Goal: Task Accomplishment & Management: Use online tool/utility

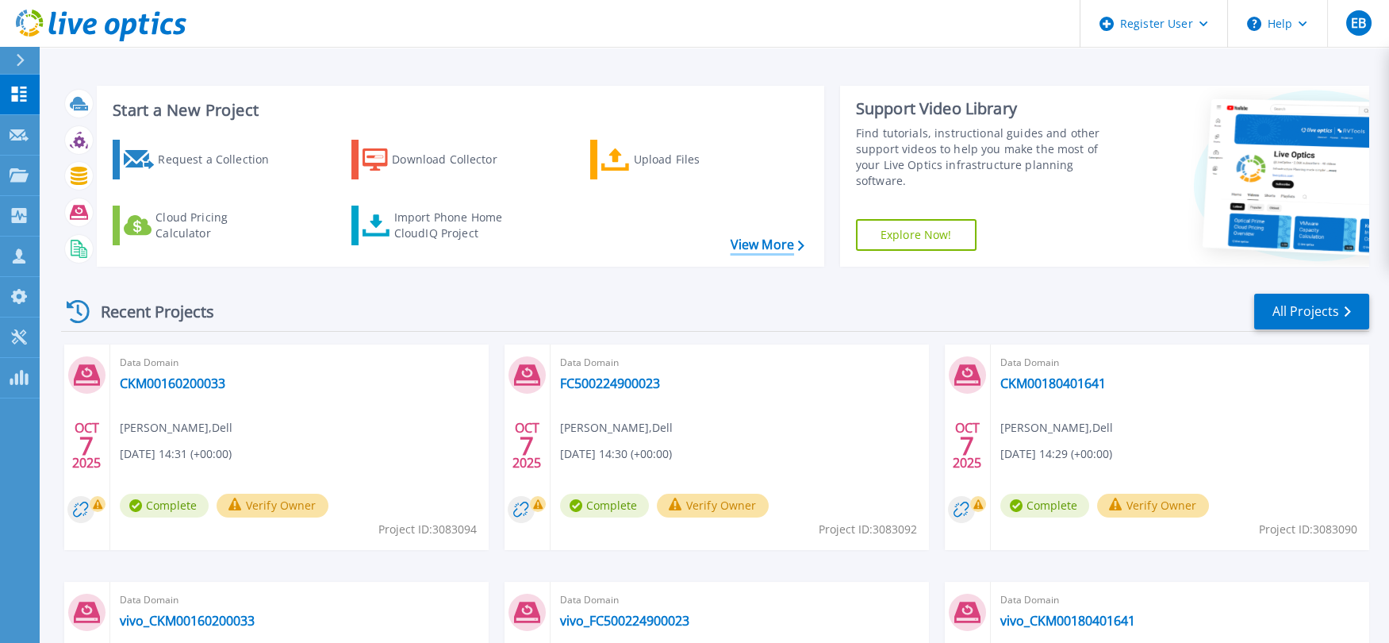
click at [785, 250] on link "View More" at bounding box center [768, 244] width 74 height 15
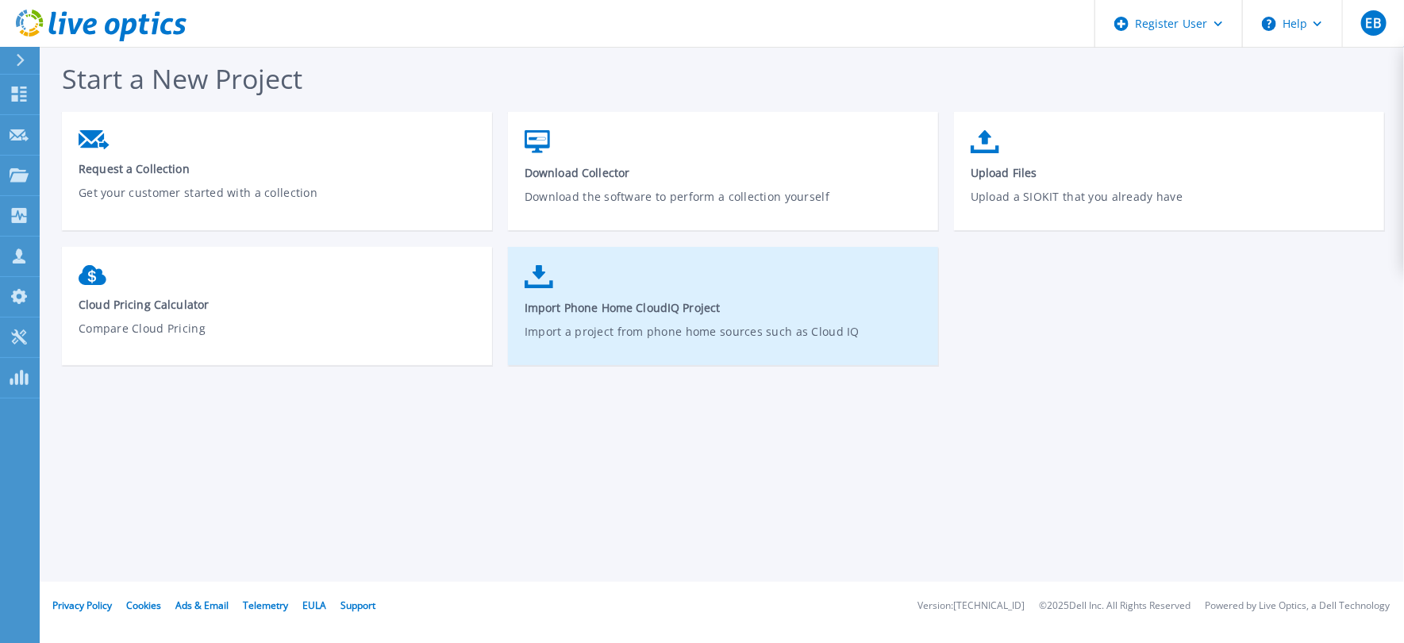
click at [656, 326] on p "Import a project from phone home sources such as Cloud IQ" at bounding box center [723, 341] width 398 height 36
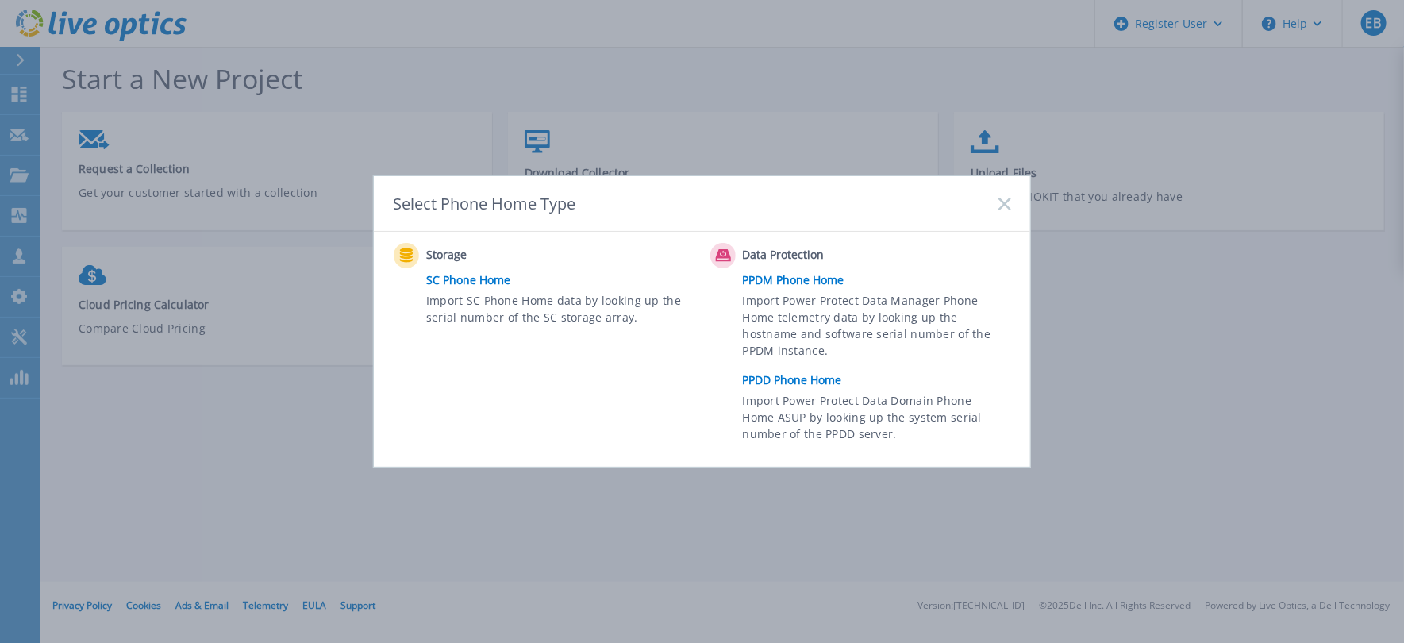
click at [789, 382] on link "PPDD Phone Home" at bounding box center [881, 380] width 276 height 24
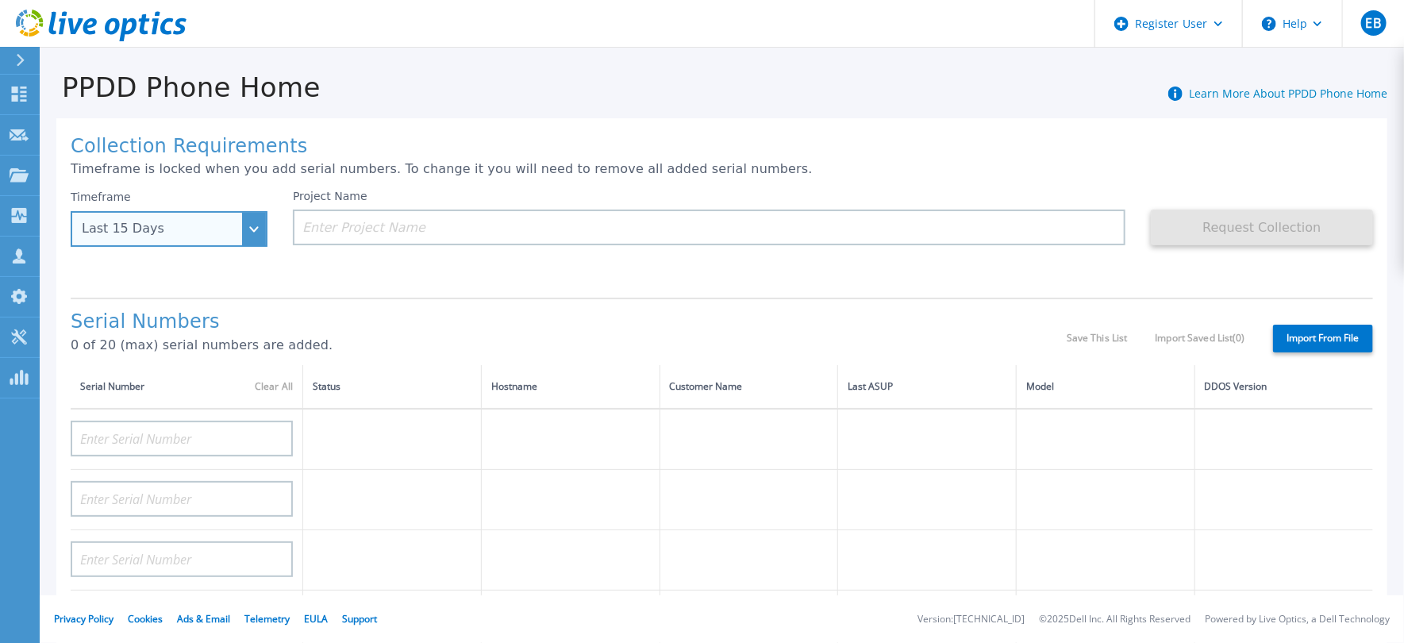
click at [226, 229] on div "Last 15 Days" at bounding box center [160, 228] width 157 height 14
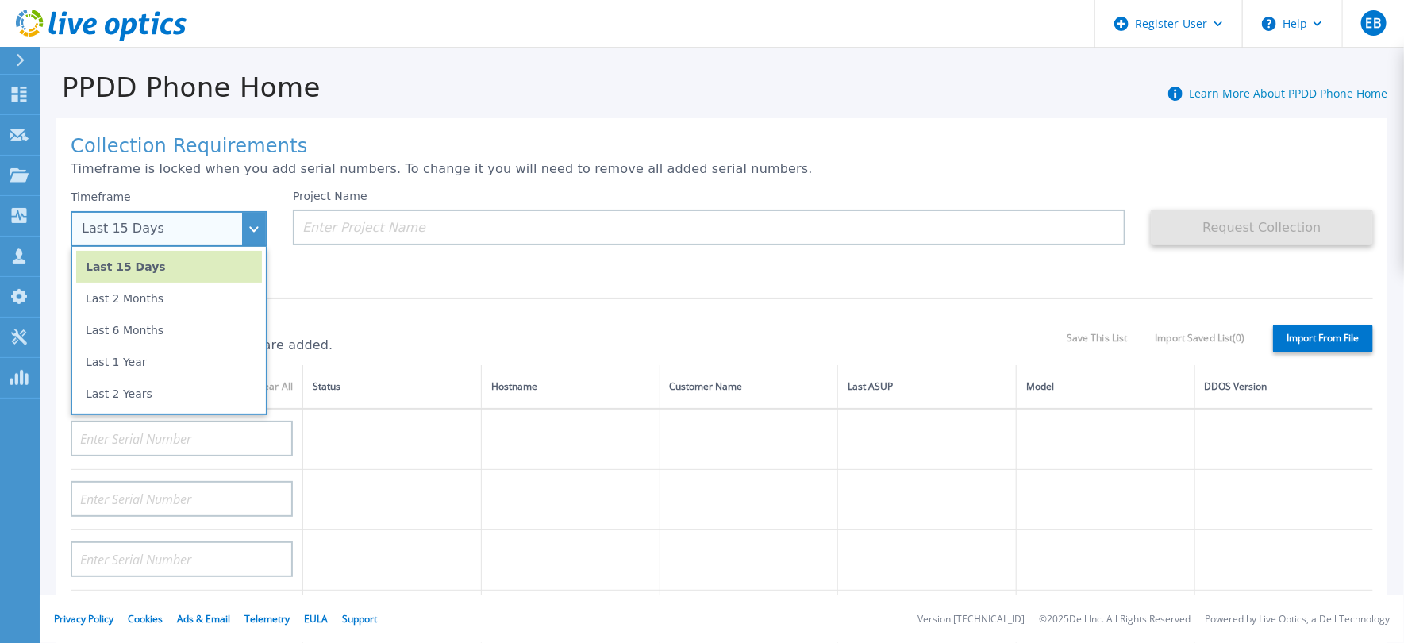
click at [231, 300] on li "Last 2 Months" at bounding box center [169, 298] width 186 height 32
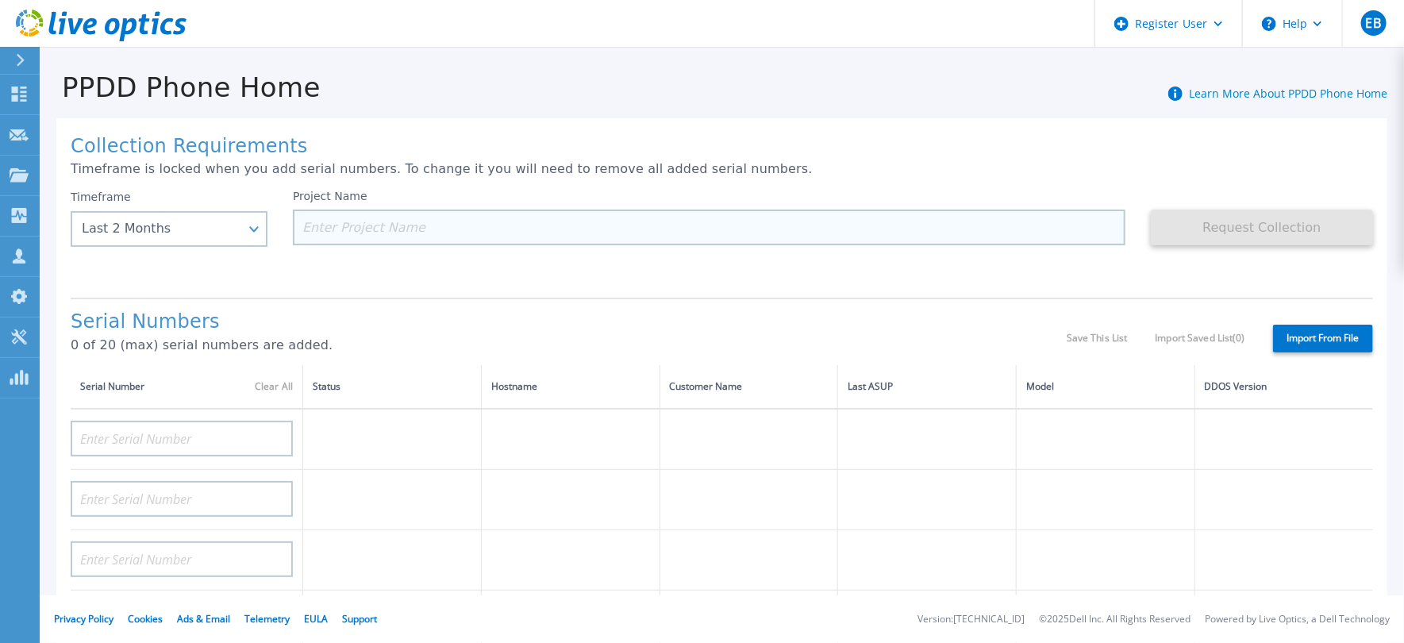
click at [382, 229] on input at bounding box center [709, 227] width 832 height 36
paste input "CKM00154402102"
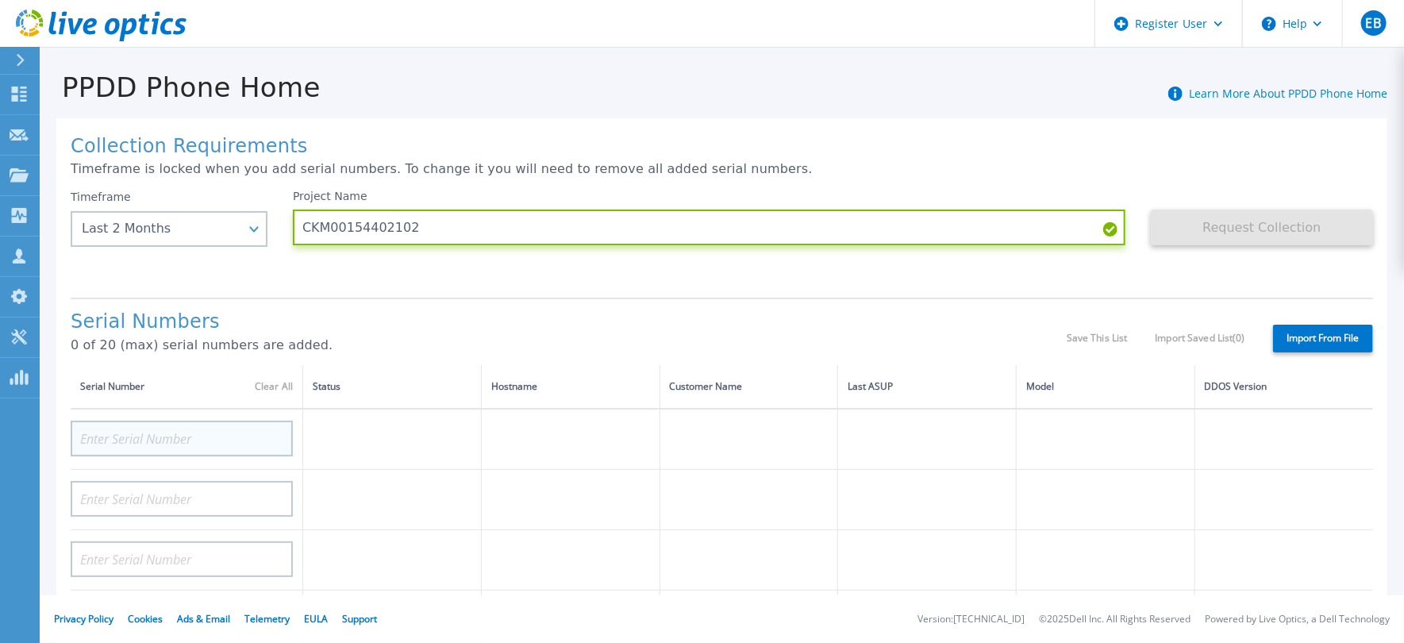
type input "CKM00154402102"
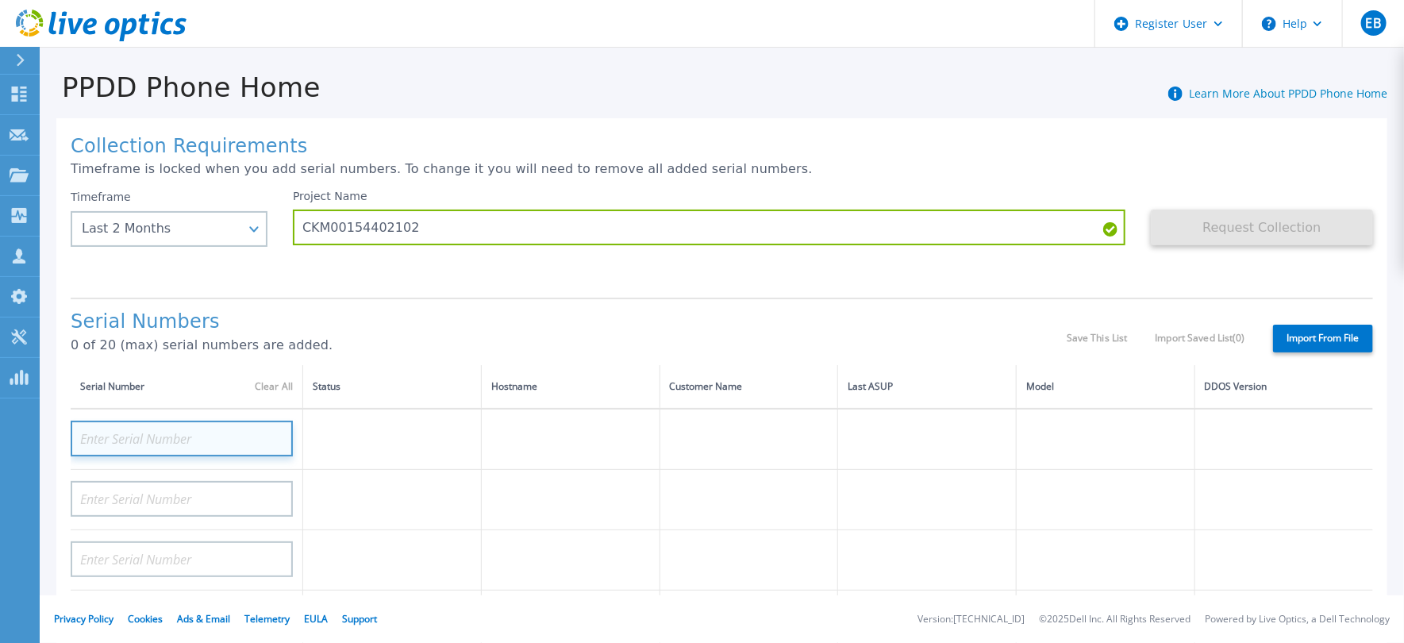
click at [197, 432] on input at bounding box center [182, 439] width 222 height 36
paste input "CKM00154402102"
type input "CKM00154402102"
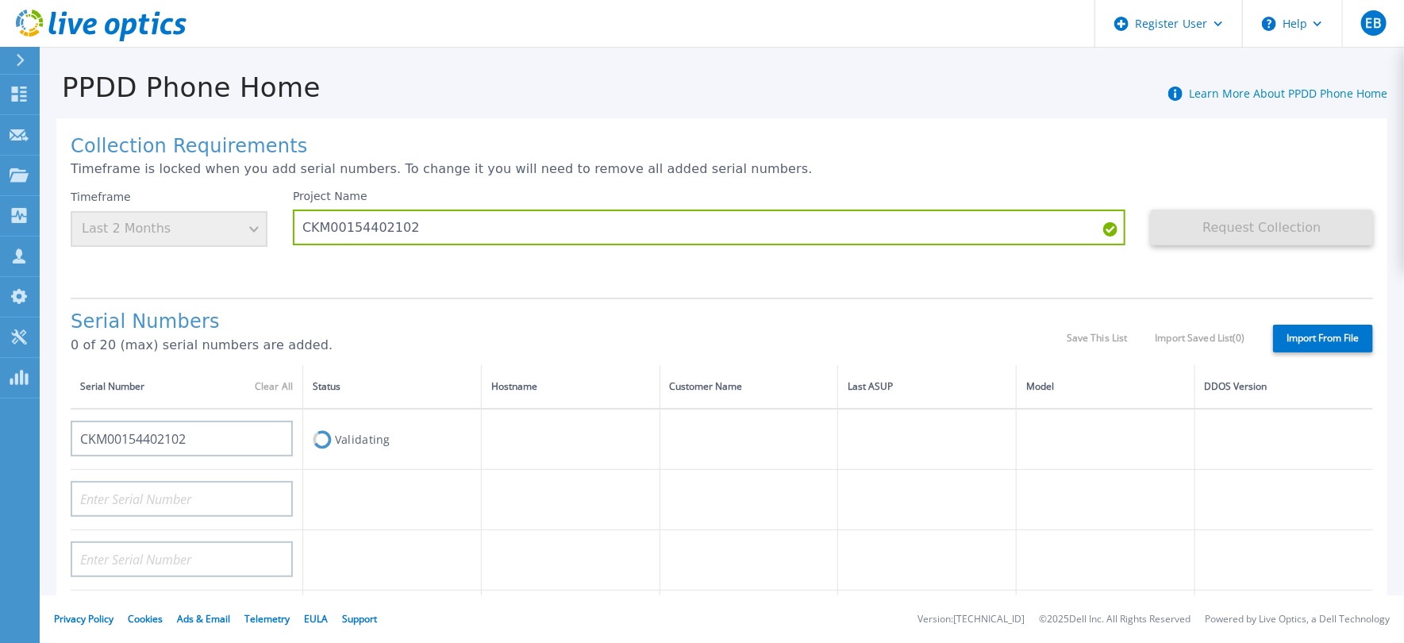
click at [1327, 336] on label "Import From File" at bounding box center [1323, 339] width 100 height 28
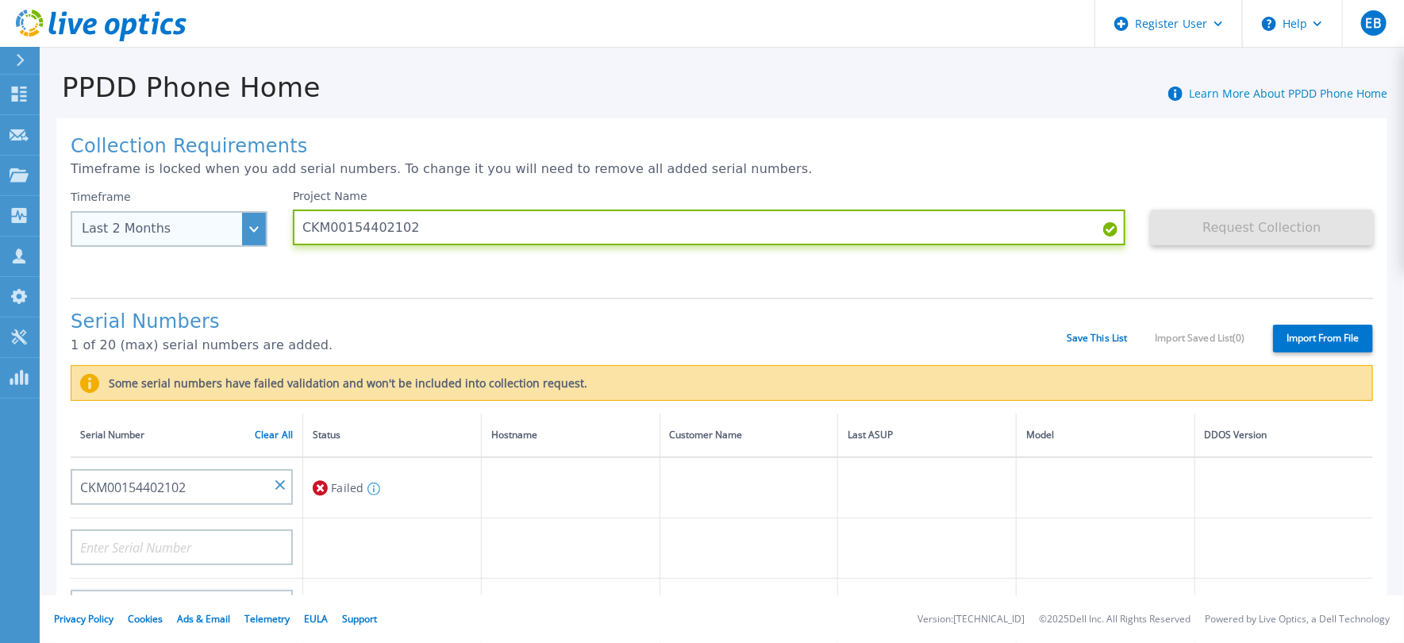
drag, startPoint x: 428, startPoint y: 223, endPoint x: 251, endPoint y: 217, distance: 177.0
click at [251, 217] on div "Timeframe Last 2 Months Last 15 Days Last 2 Months Last 6 Months Last 1 Year La…" at bounding box center [722, 237] width 1302 height 95
paste input "80401643"
type input "CKM00180401643"
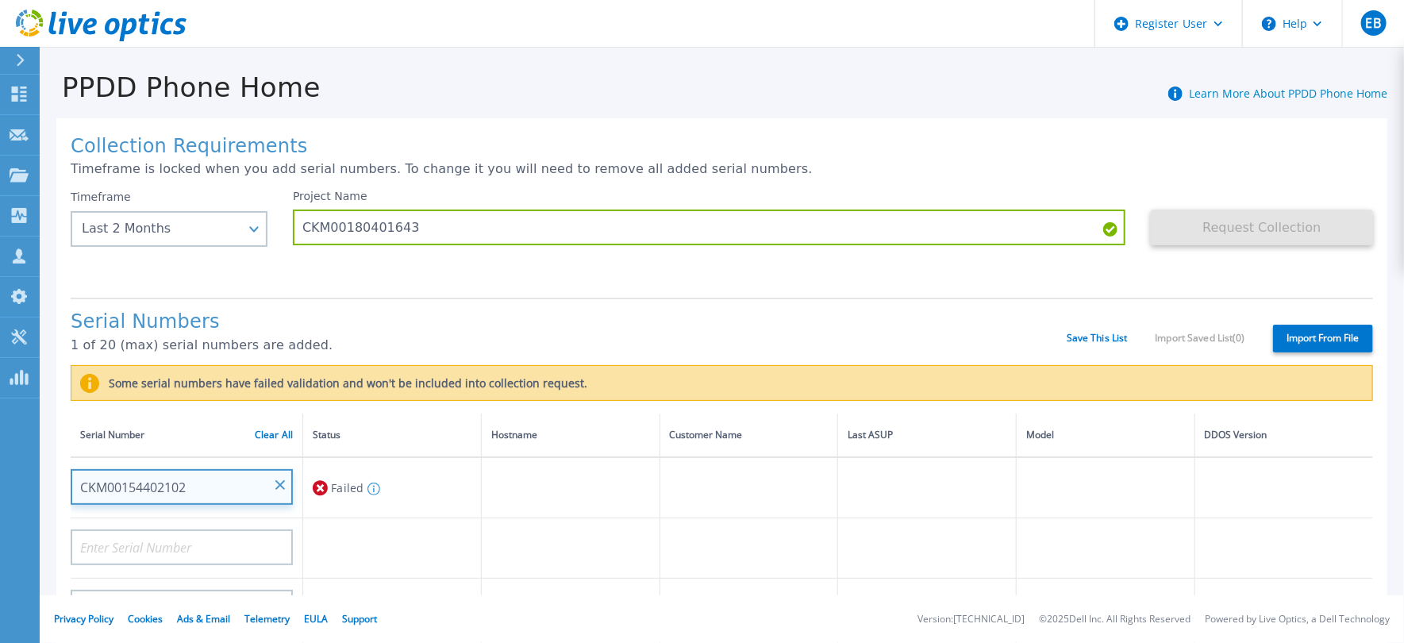
click at [268, 494] on input "CKM00154402102" at bounding box center [182, 487] width 222 height 36
click at [288, 489] on input "CKM00154402102" at bounding box center [182, 487] width 222 height 36
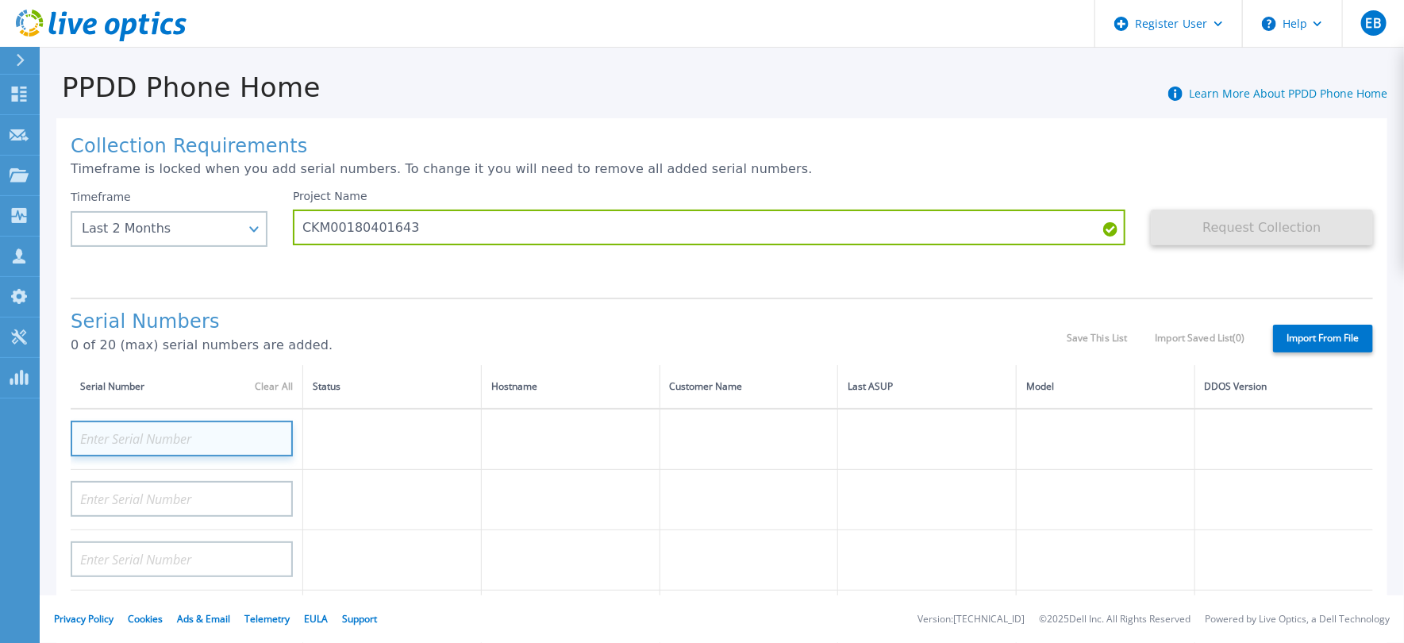
click at [236, 436] on input at bounding box center [182, 439] width 222 height 36
paste input "CKM00180401643"
type input "CKM00180401643"
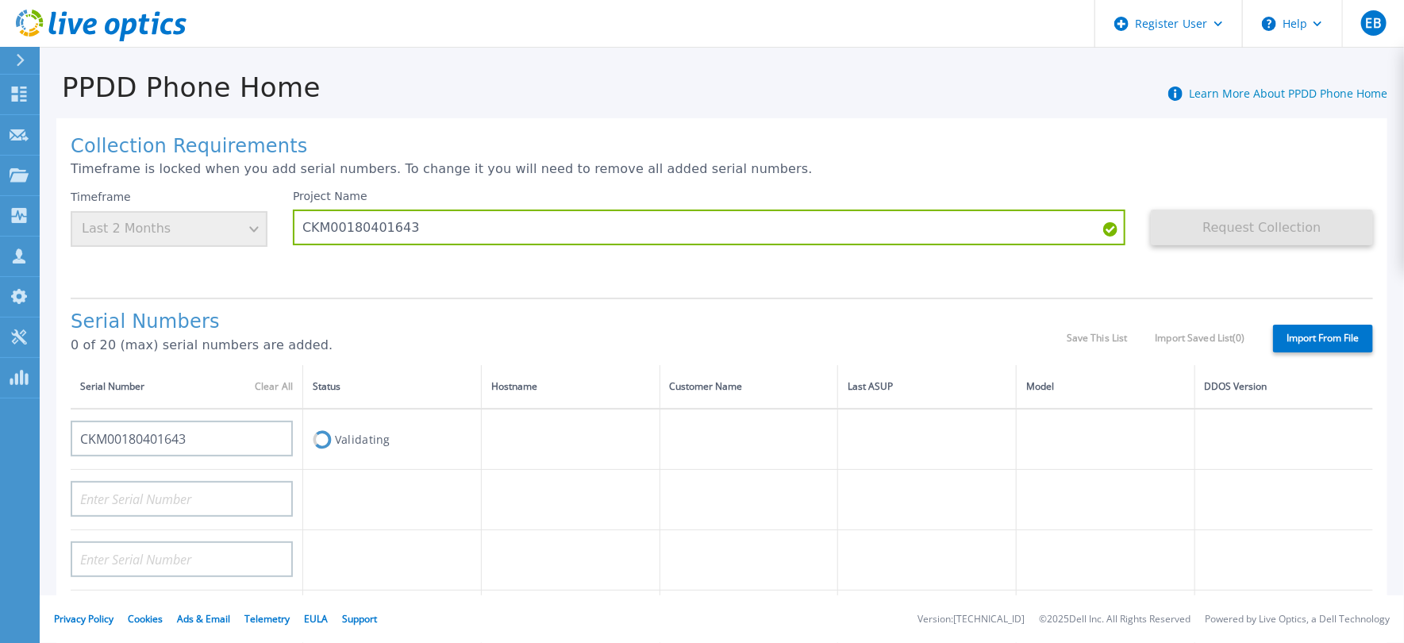
click at [444, 459] on td "Validating" at bounding box center [392, 439] width 179 height 61
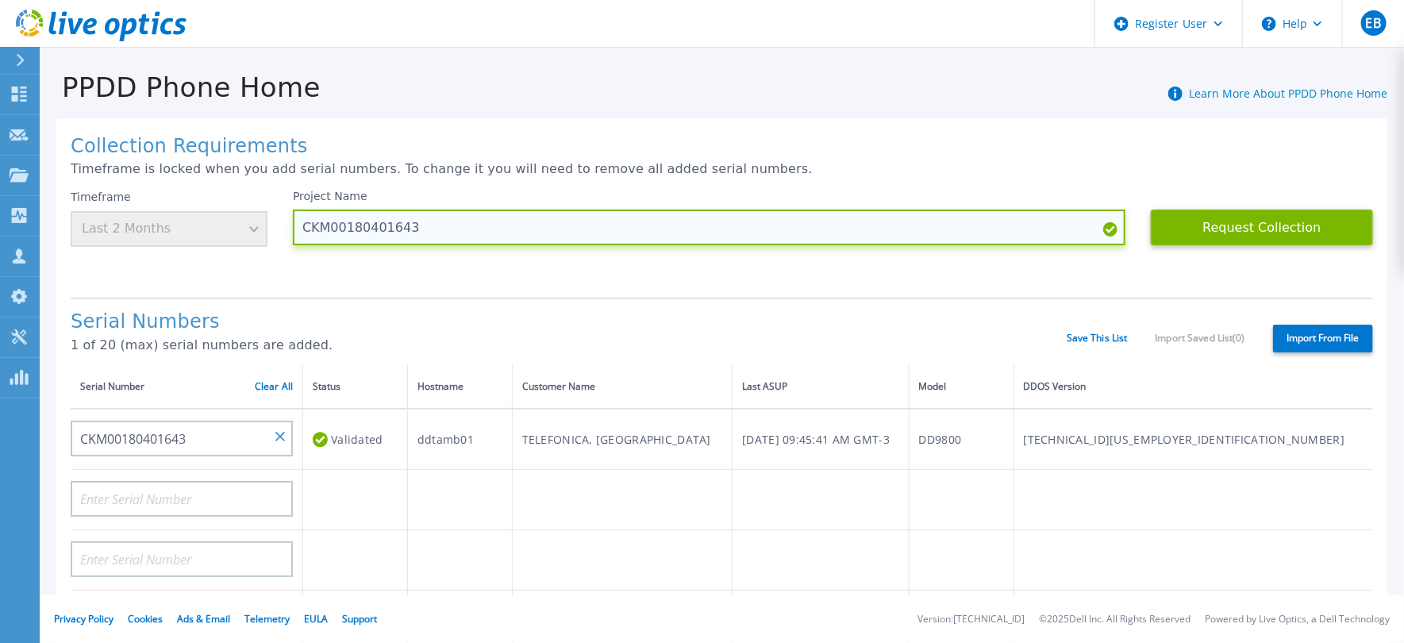
click at [634, 226] on input "CKM00180401643" at bounding box center [709, 227] width 832 height 36
drag, startPoint x: 561, startPoint y: 224, endPoint x: 214, endPoint y: 209, distance: 347.1
click at [214, 217] on div "Timeframe Last 2 Months Project Name CKM00180401643 Request Collection This mig…" at bounding box center [722, 237] width 1302 height 95
paste input "63502179"
type input "CKM00163502179"
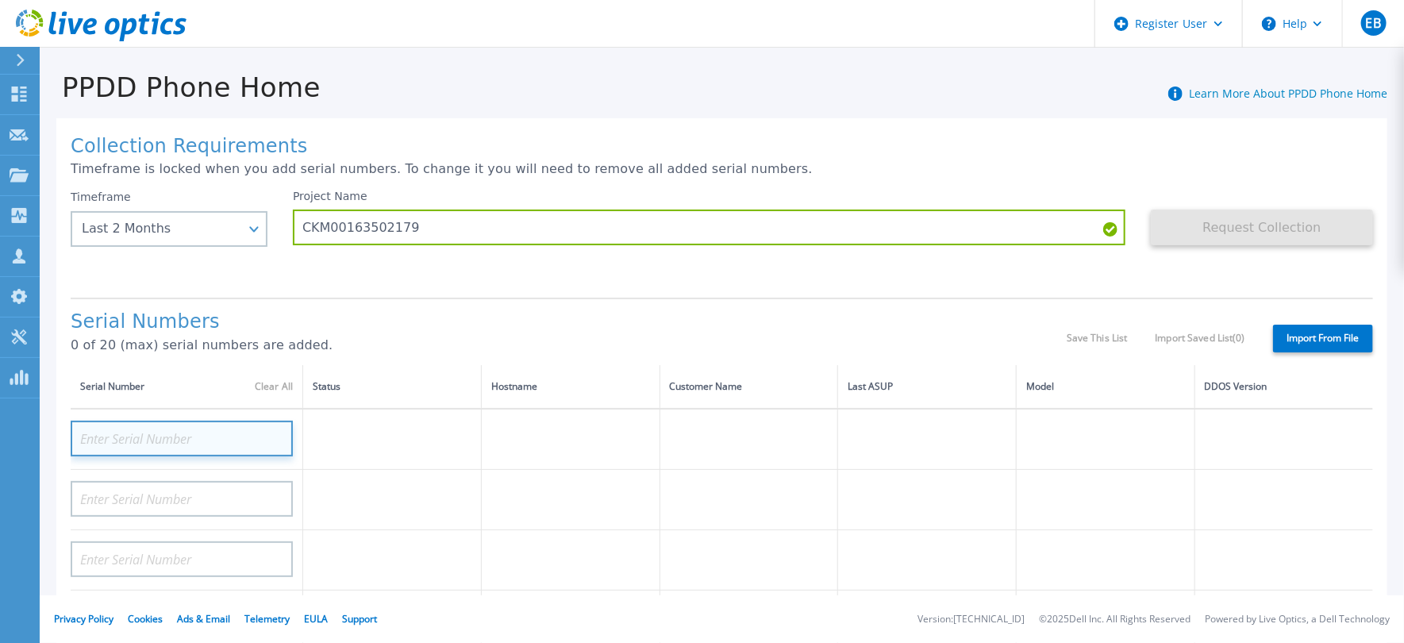
click at [265, 440] on input at bounding box center [182, 439] width 222 height 36
paste input "CKM00163502179"
type input "CKM00163502179"
click at [607, 318] on h1 "Serial Numbers" at bounding box center [569, 322] width 996 height 22
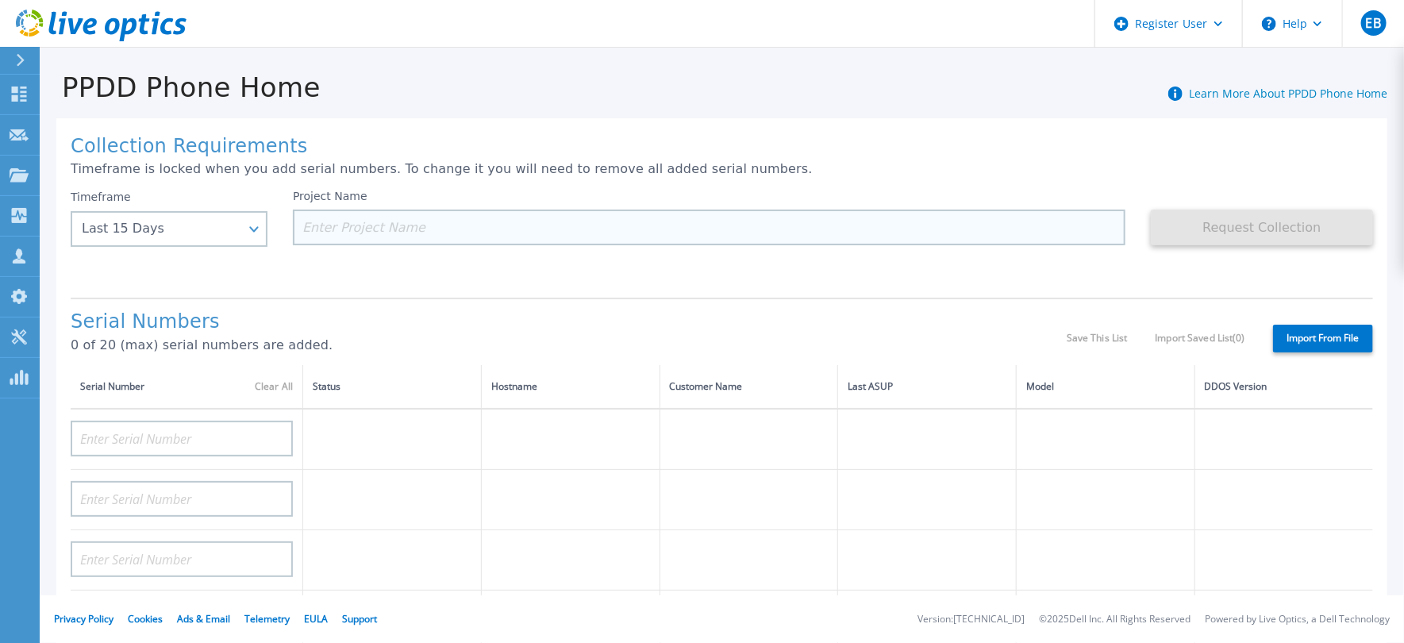
click at [482, 226] on input at bounding box center [709, 227] width 832 height 36
paste input "CKM00163502179"
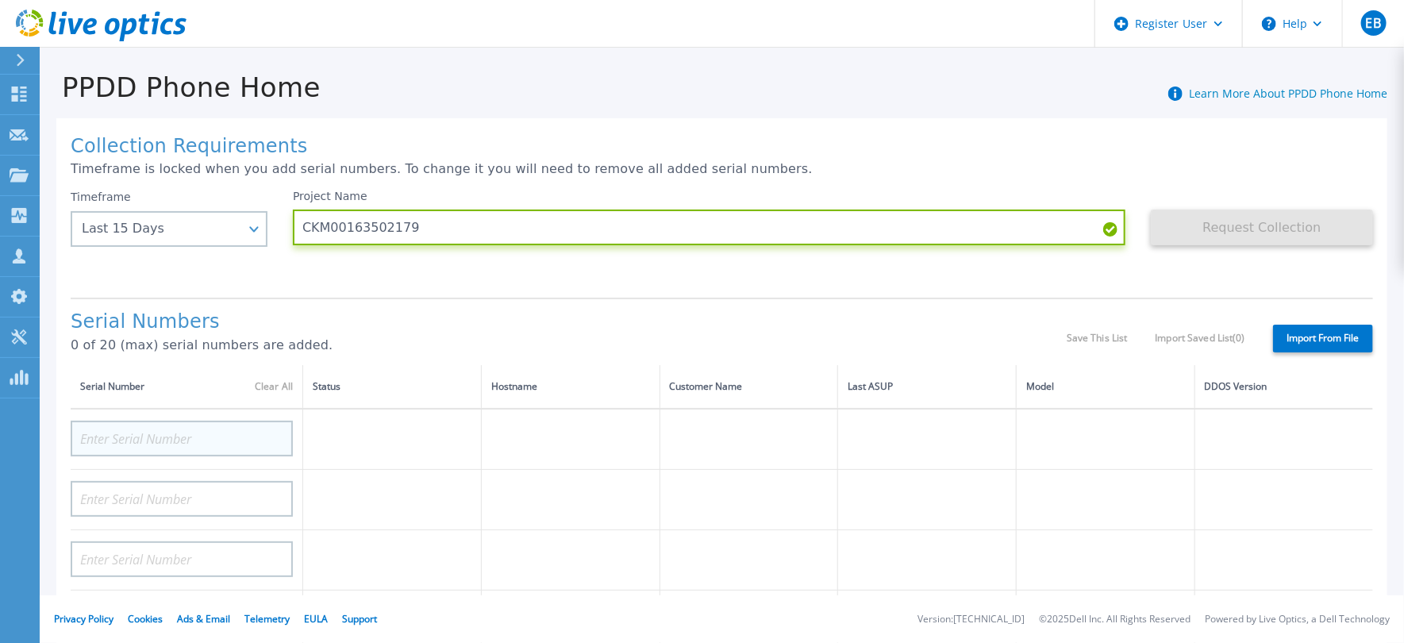
type input "CKM00163502179"
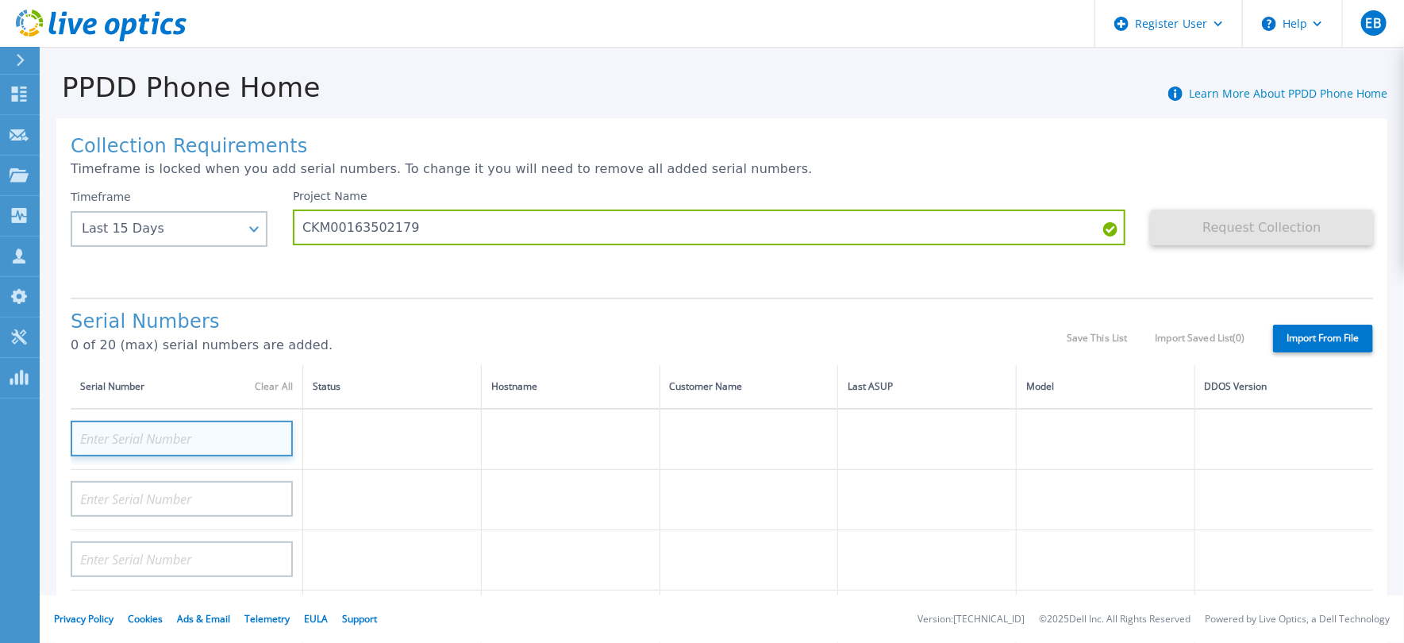
click at [252, 437] on input at bounding box center [182, 439] width 222 height 36
paste input "CKM00163502179"
type input "CKM00163502179"
click at [382, 374] on th "Status" at bounding box center [392, 387] width 179 height 44
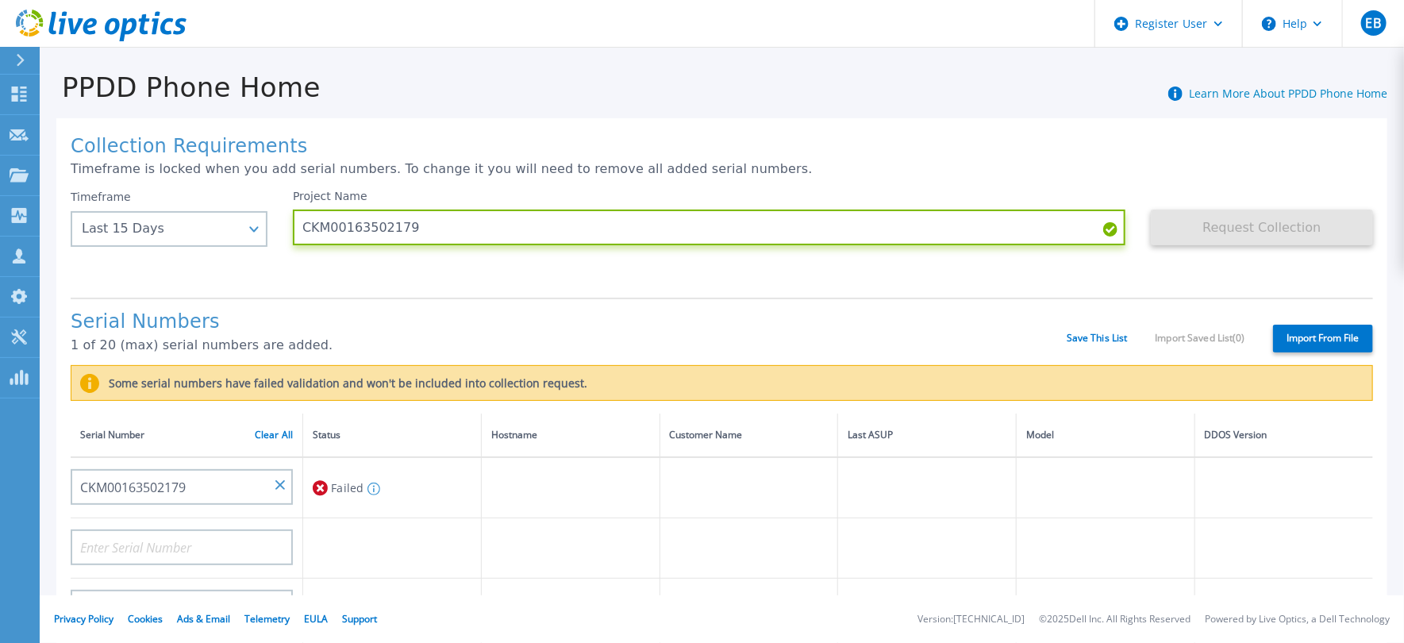
drag, startPoint x: 440, startPoint y: 229, endPoint x: 267, endPoint y: 225, distance: 173.0
click at [267, 225] on div "Timeframe Last 15 Days Last 15 Days Last 2 Months Last 6 Months Last 1 Year Las…" at bounding box center [722, 237] width 1302 height 95
paste input "80"
type input "CKM00163502180"
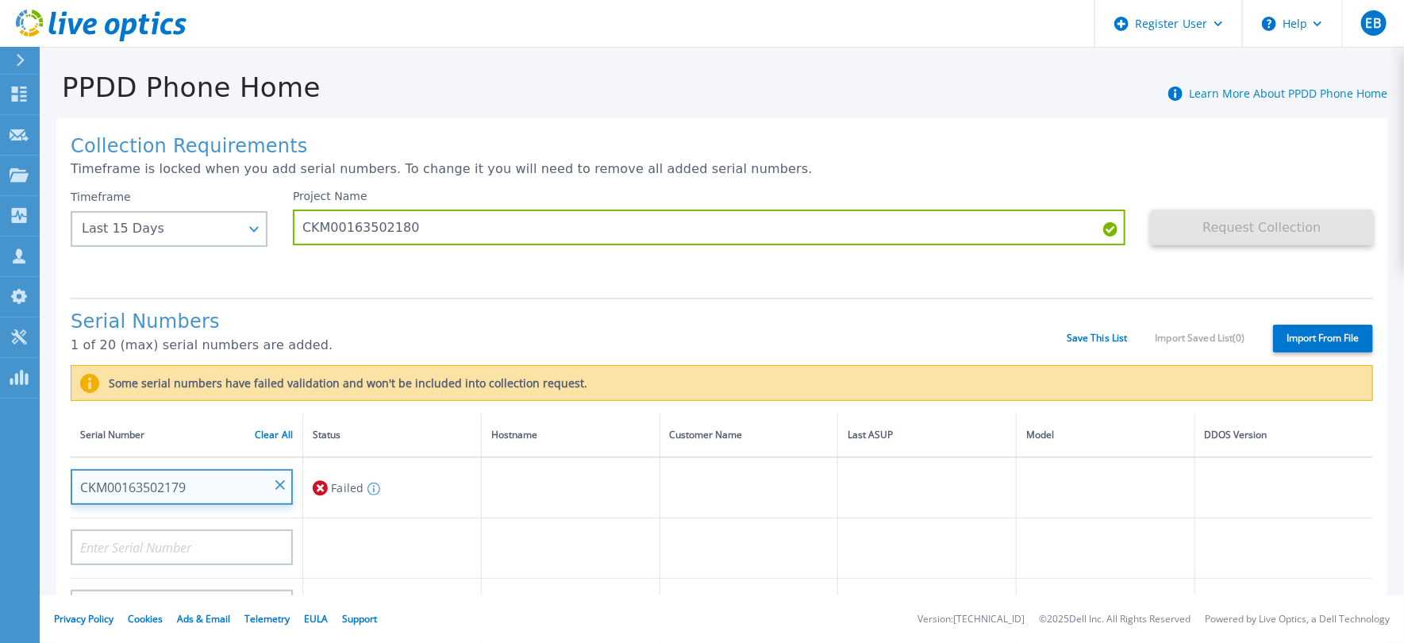
click at [281, 493] on input "CKM00163502179" at bounding box center [182, 487] width 222 height 36
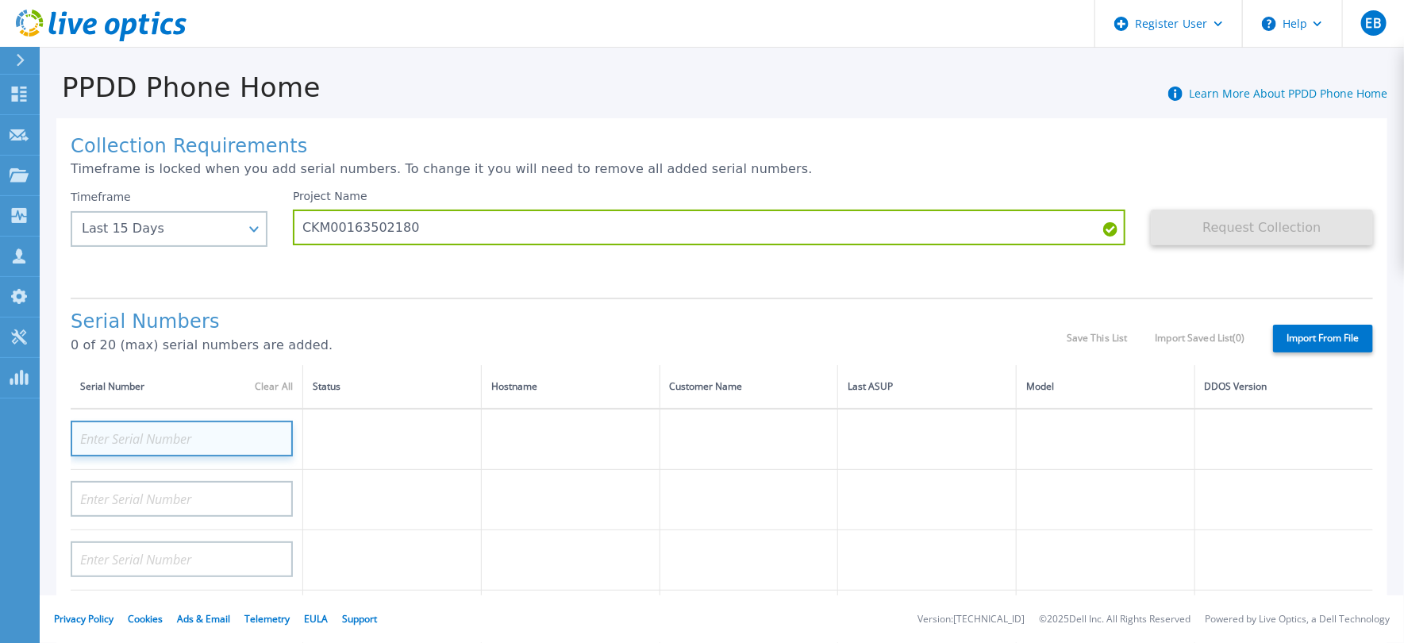
click at [233, 426] on input at bounding box center [182, 439] width 222 height 36
paste input "CKM00163502180"
type input "CKM00163502180"
click at [725, 358] on div "Serial Numbers 0 of 20 (max) serial numbers are added." at bounding box center [569, 338] width 996 height 54
paste input "2FZ1723051"
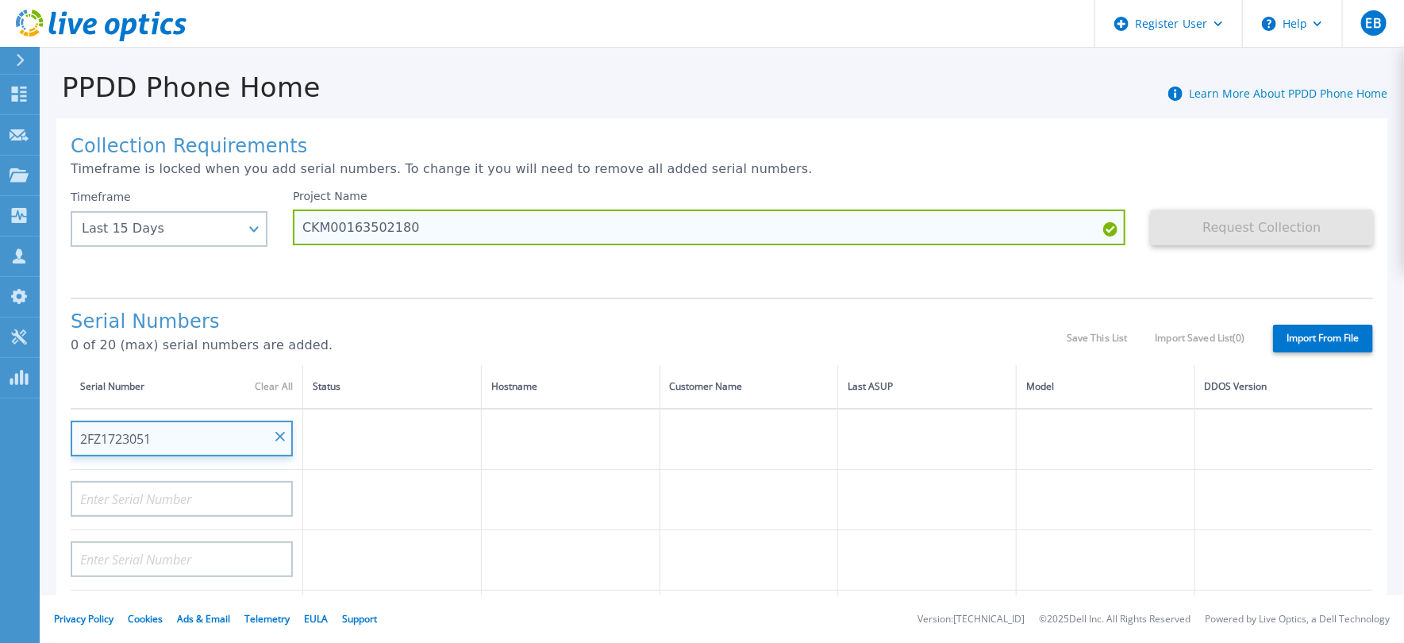
type input "2FZ1723051"
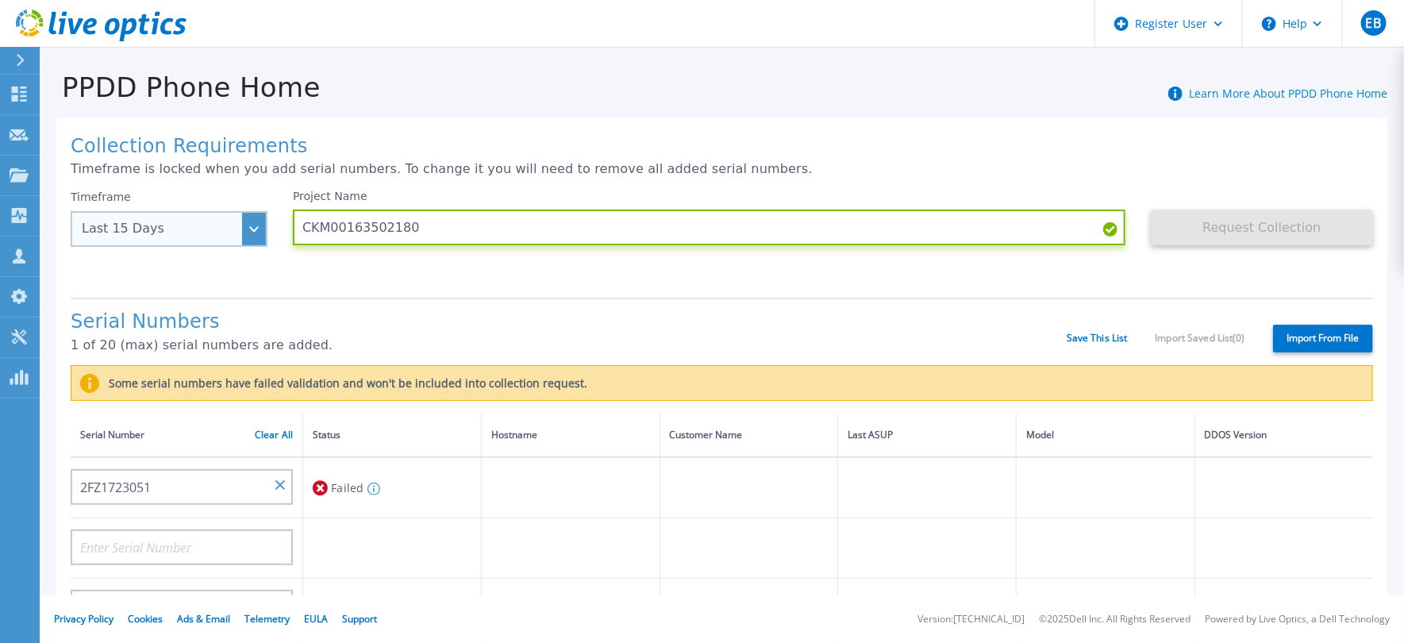
drag, startPoint x: 413, startPoint y: 225, endPoint x: 252, endPoint y: 224, distance: 160.3
click at [252, 224] on div "Timeframe Last 15 Days Last 15 Days Last 2 Months Last 6 Months Last 1 Year Las…" at bounding box center [722, 237] width 1302 height 95
paste input "2FZ1723051"
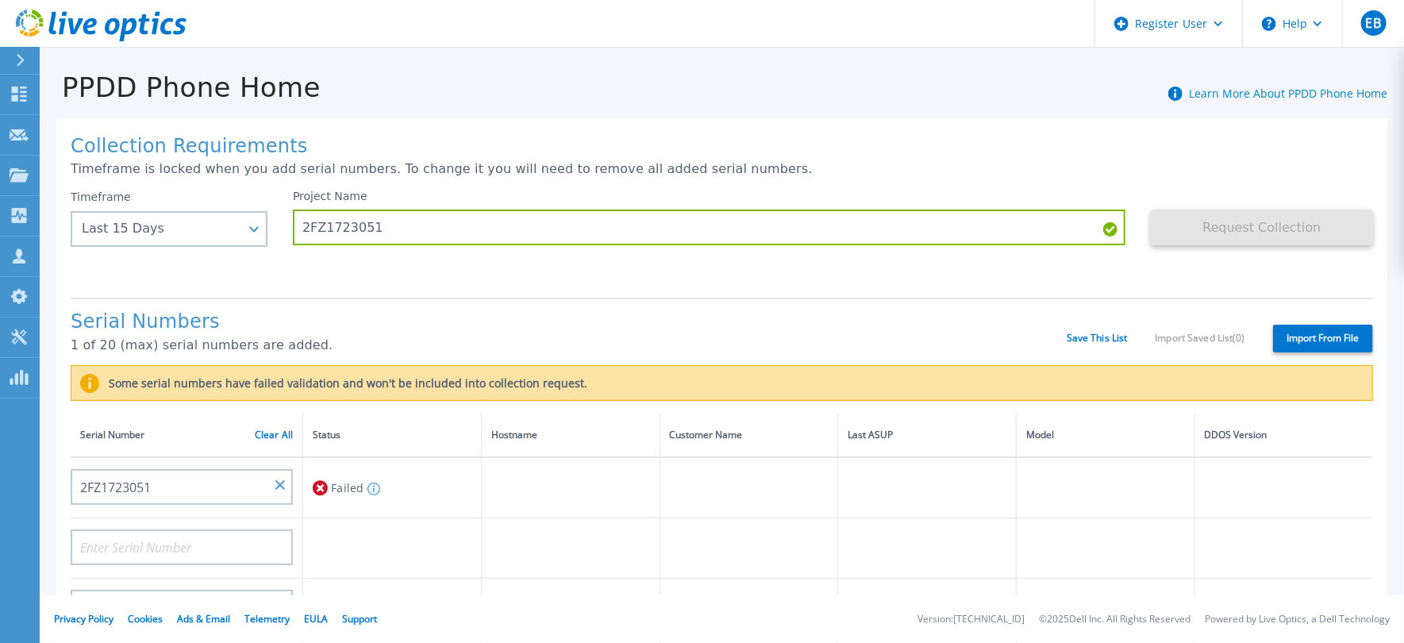
click at [402, 290] on div "Collection Requirements Timeframe is locked when you add serial numbers. To cha…" at bounding box center [721, 591] width 1331 height 946
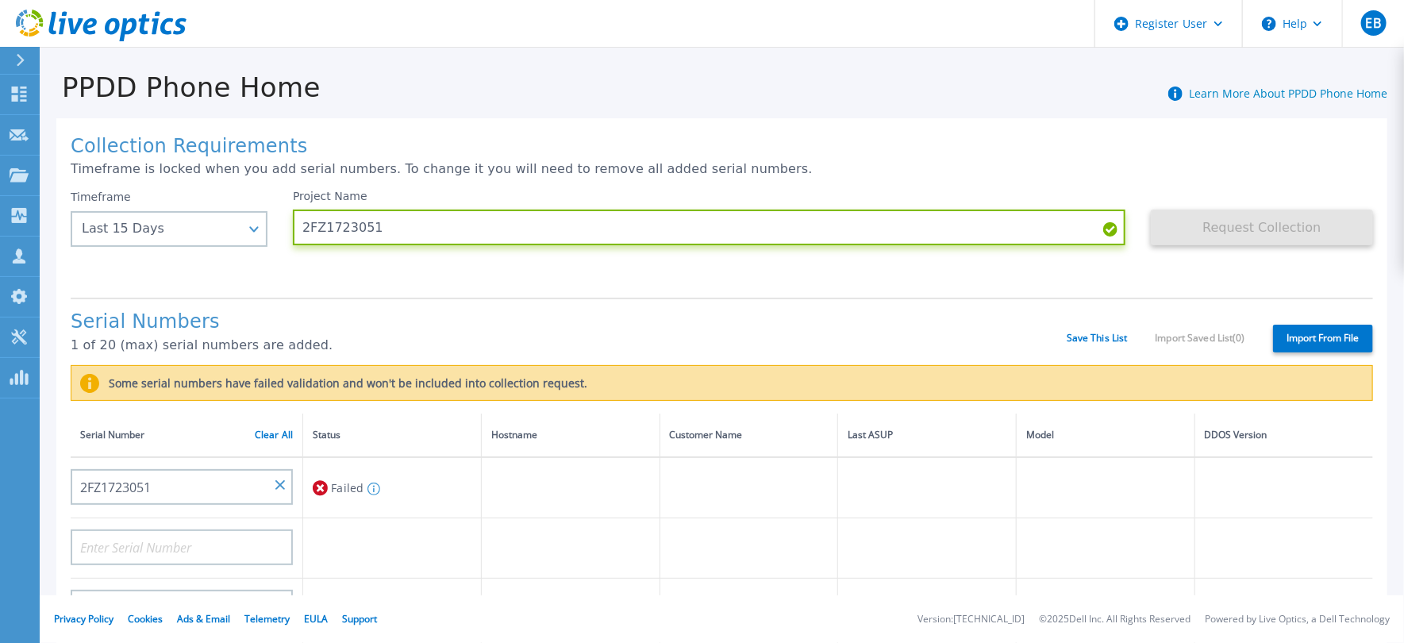
drag, startPoint x: 396, startPoint y: 229, endPoint x: 219, endPoint y: 211, distance: 177.9
click at [219, 211] on div "Timeframe Last 15 Days Last 15 Days Last 2 Months Last 6 Months Last 1 Year Las…" at bounding box center [722, 237] width 1302 height 95
paste input "CKM00163603253"
type input "CKM00163603253"
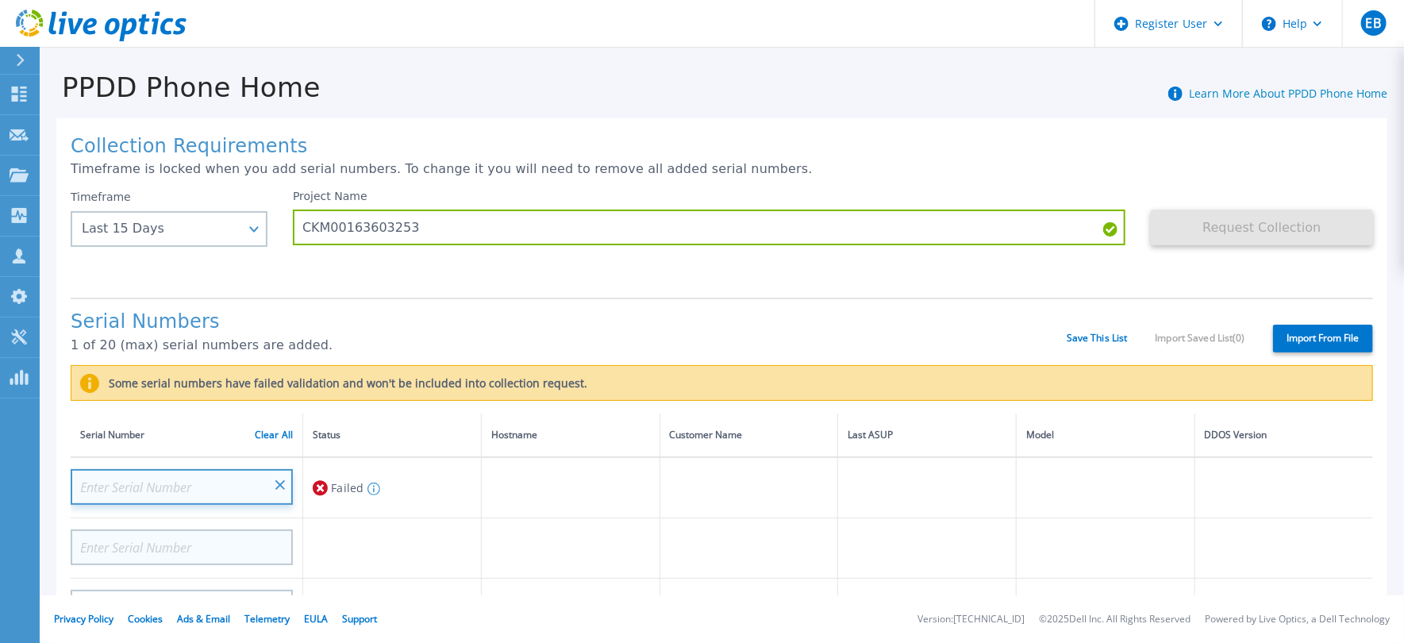
drag, startPoint x: 282, startPoint y: 482, endPoint x: 268, endPoint y: 480, distance: 13.6
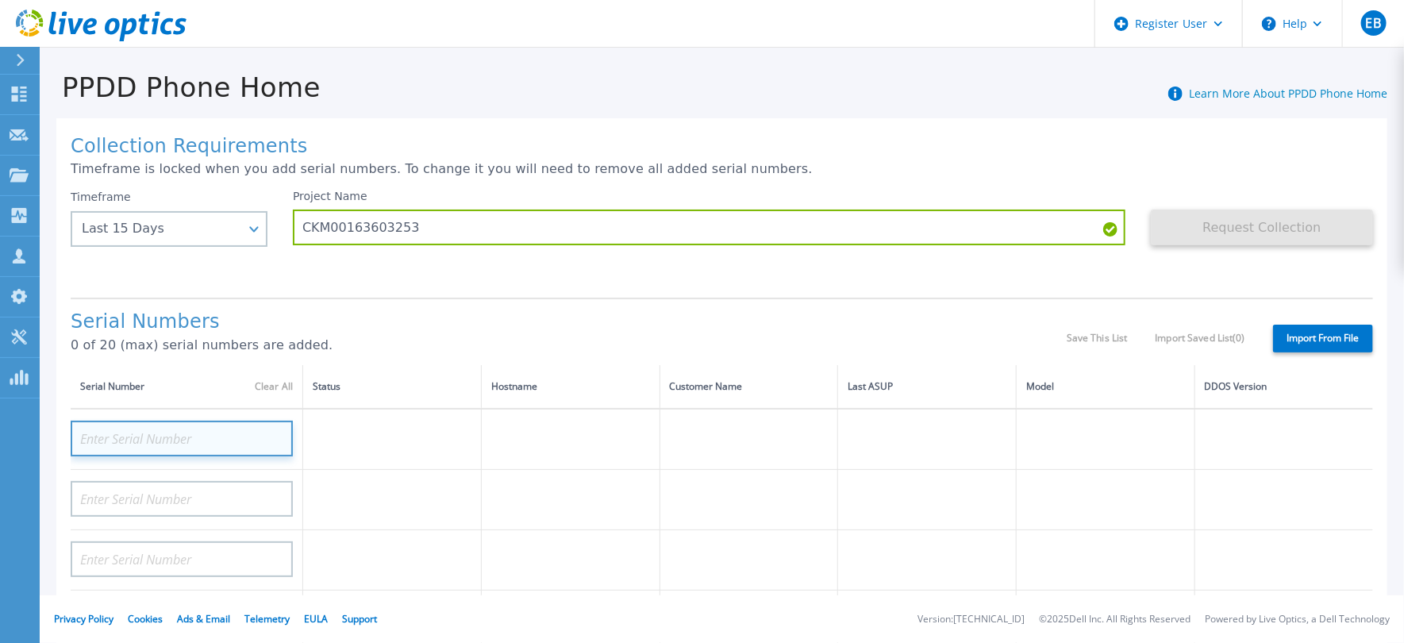
click at [236, 430] on input at bounding box center [182, 439] width 222 height 36
paste input "CKM00163603253"
type input "CKM00163603253"
click at [505, 345] on p "0 of 20 (max) serial numbers are added." at bounding box center [569, 345] width 996 height 14
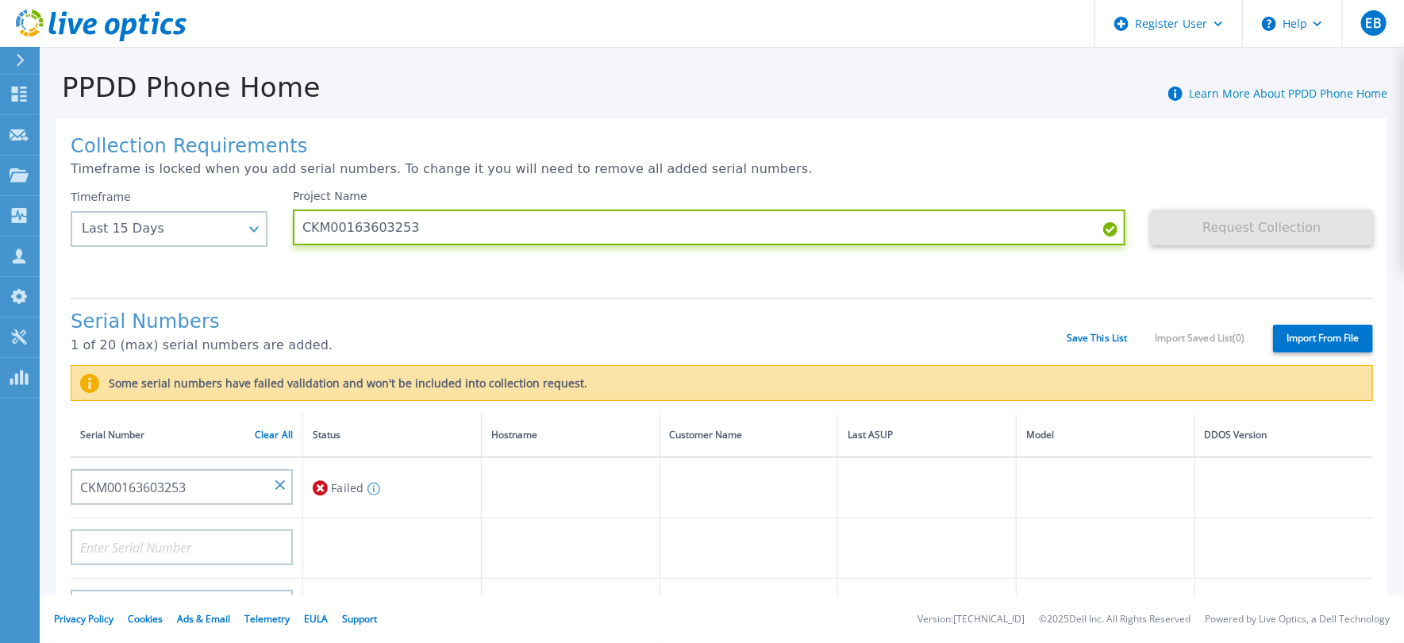
drag, startPoint x: 490, startPoint y: 225, endPoint x: 275, endPoint y: 224, distance: 214.2
click at [275, 224] on div "Timeframe Last 15 Days Last 15 Days Last 2 Months Last 6 Months Last 1 Year Las…" at bounding box center [722, 237] width 1302 height 95
paste input "AUDVKH16LGD1RW"
type input "AUDVKH16LGD1RW"
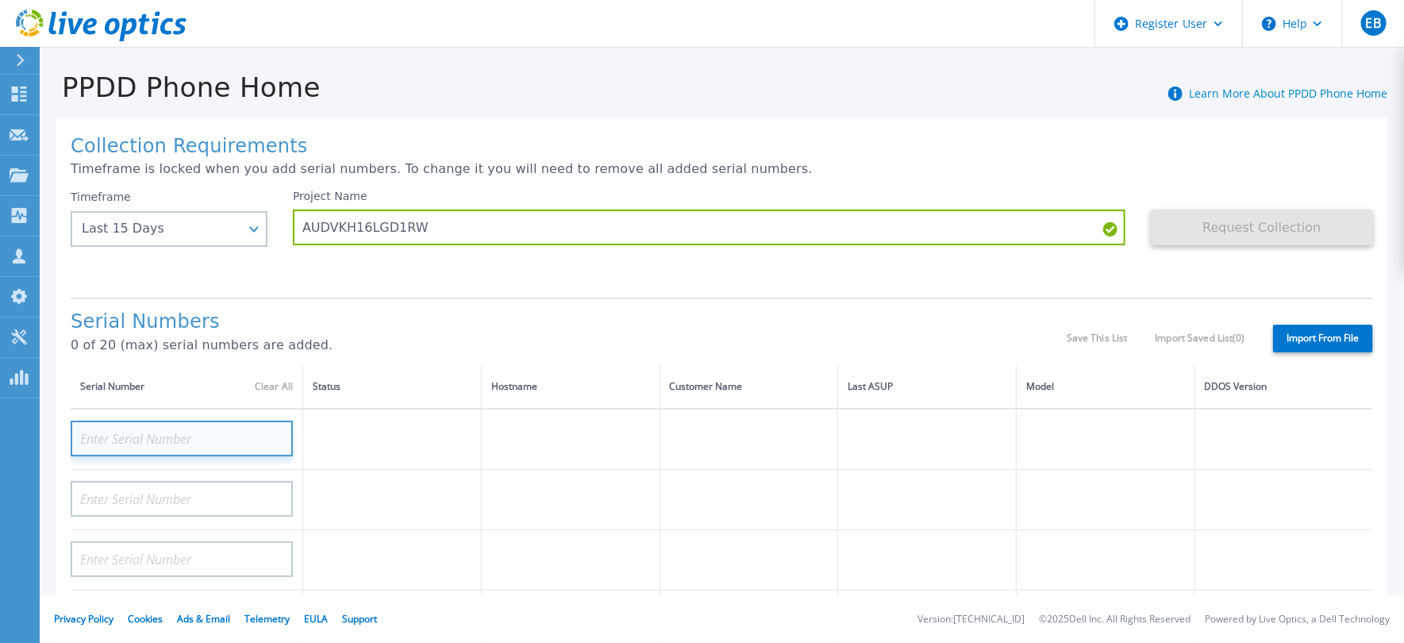
click at [252, 428] on input at bounding box center [182, 439] width 222 height 36
paste input "AUDVKH16LGD1RW"
type input "AUDVKH16LGD1RW"
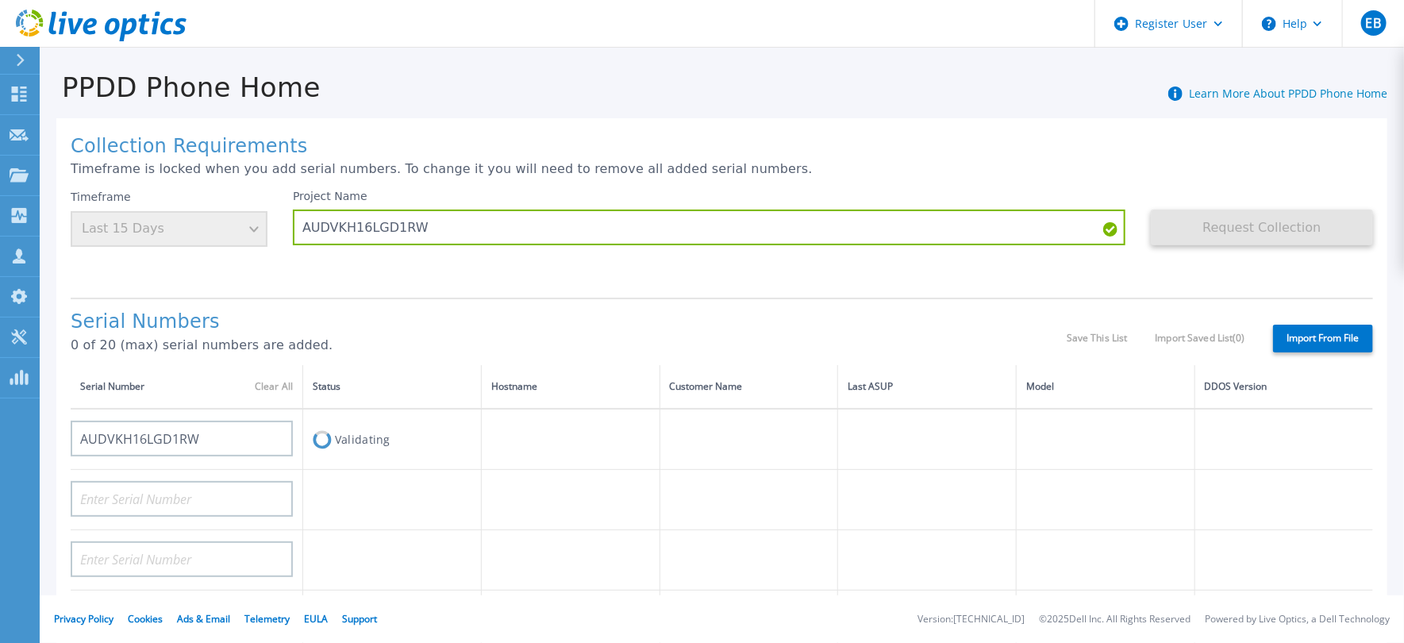
click at [559, 328] on h1 "Serial Numbers" at bounding box center [569, 322] width 996 height 22
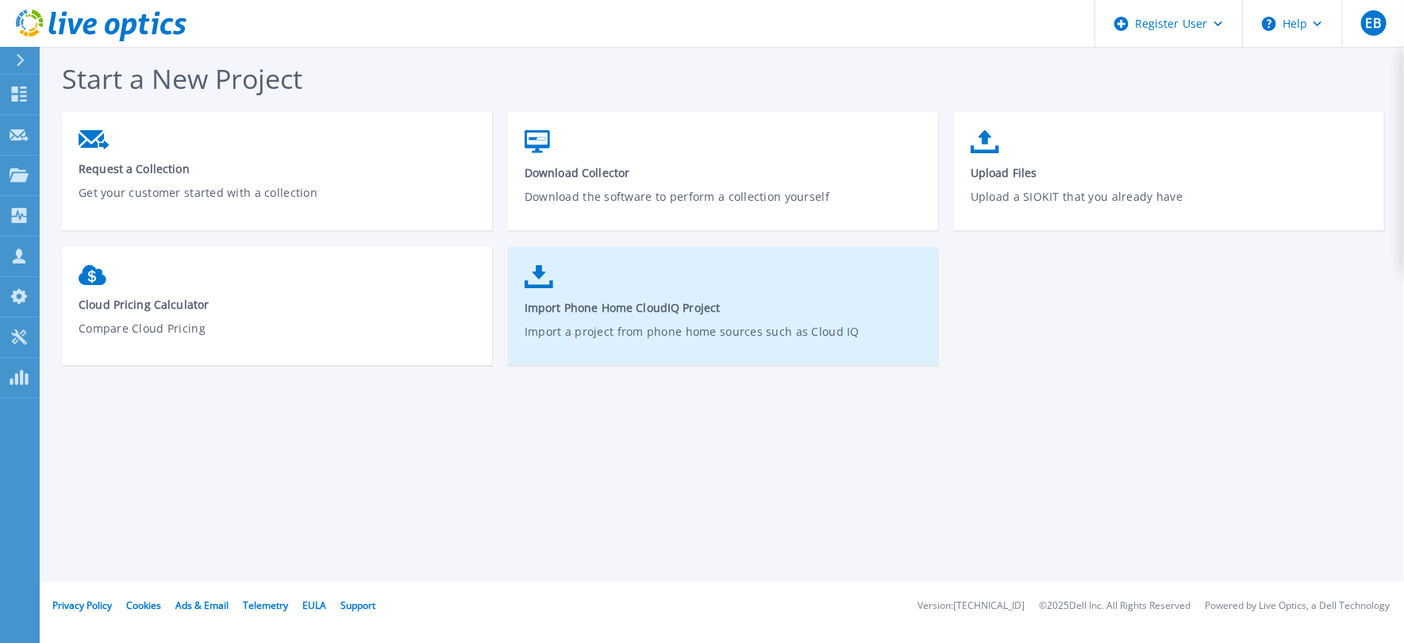
click at [636, 332] on p "Import a project from phone home sources such as Cloud IQ" at bounding box center [723, 341] width 398 height 36
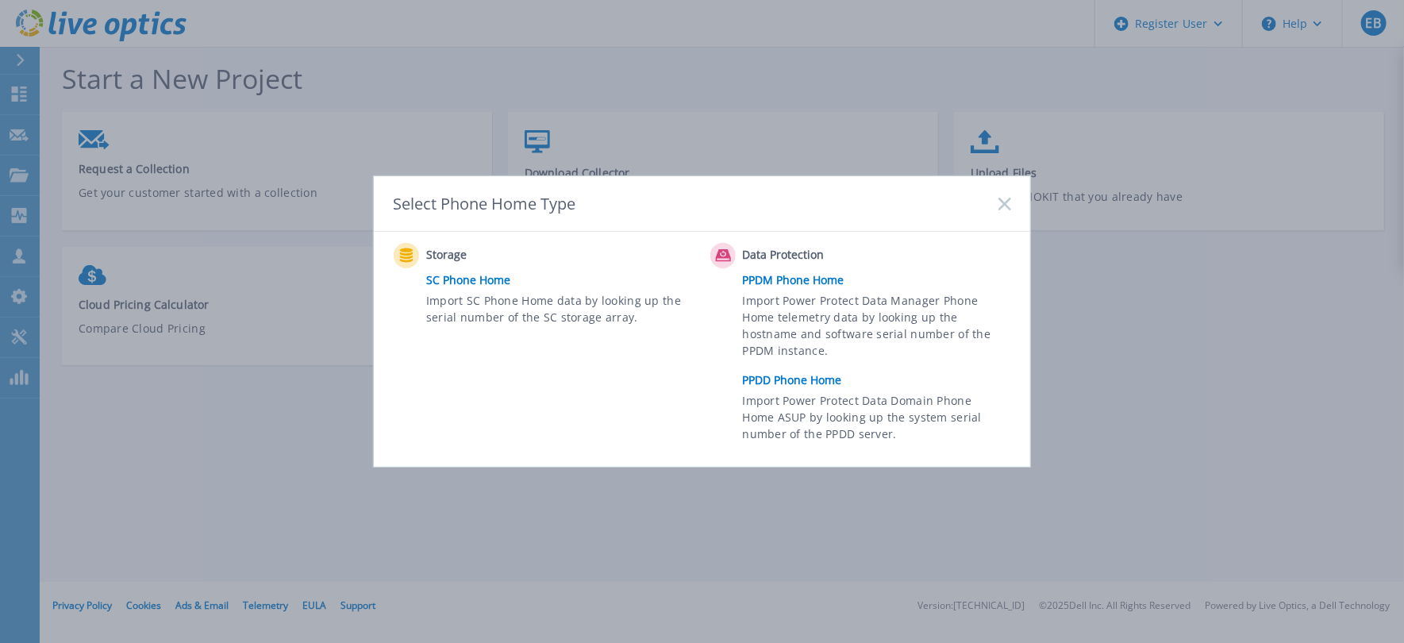
click at [812, 376] on link "PPDD Phone Home" at bounding box center [881, 380] width 276 height 24
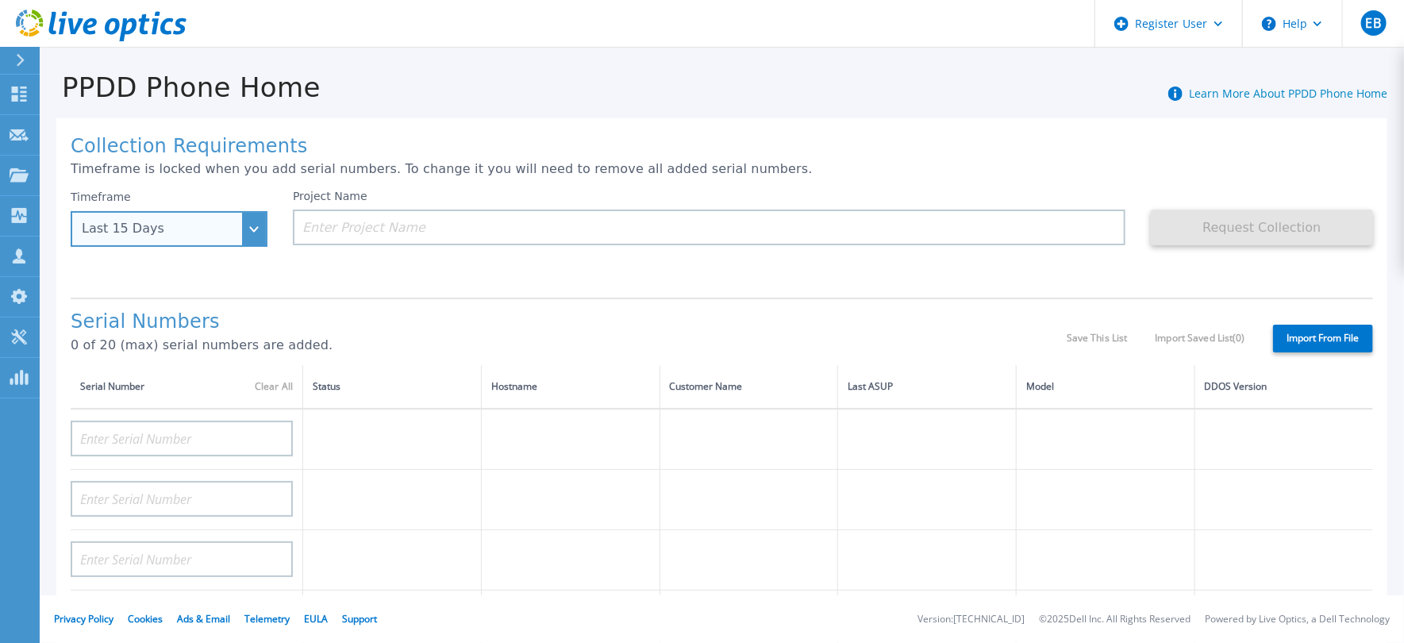
click at [252, 221] on div "Last 15 Days" at bounding box center [169, 229] width 197 height 36
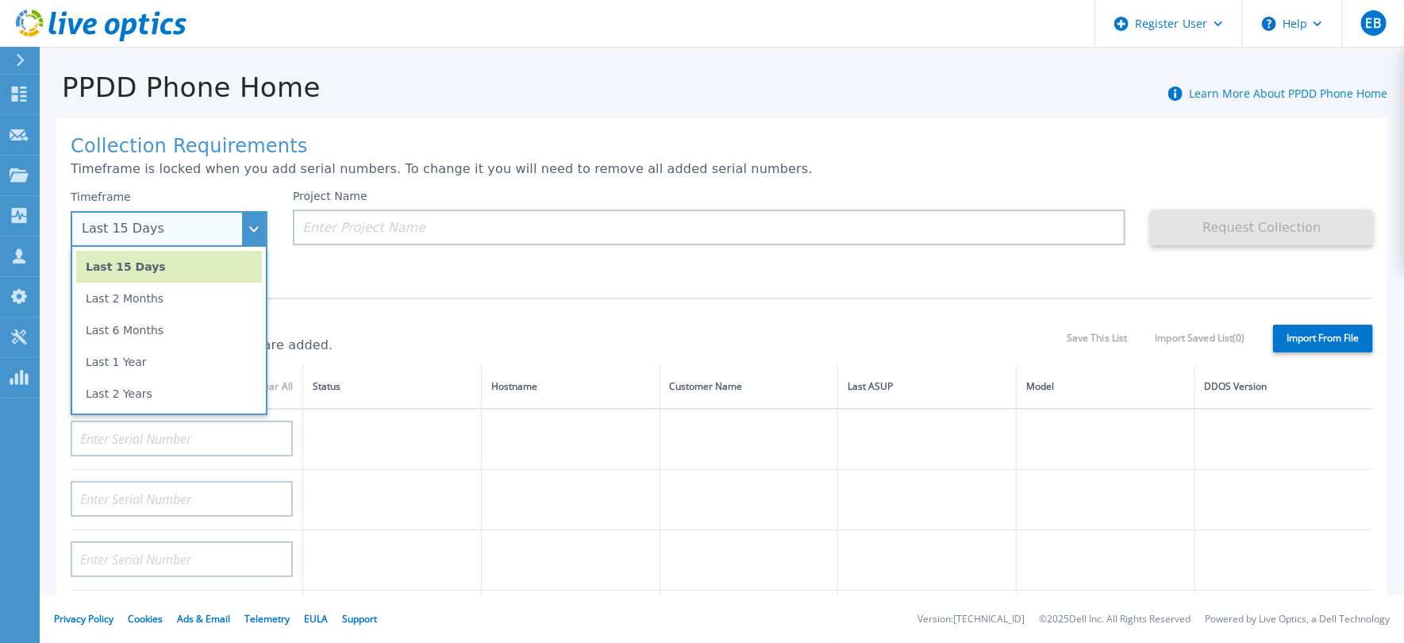
click at [138, 269] on li "Last 15 Days" at bounding box center [169, 267] width 186 height 32
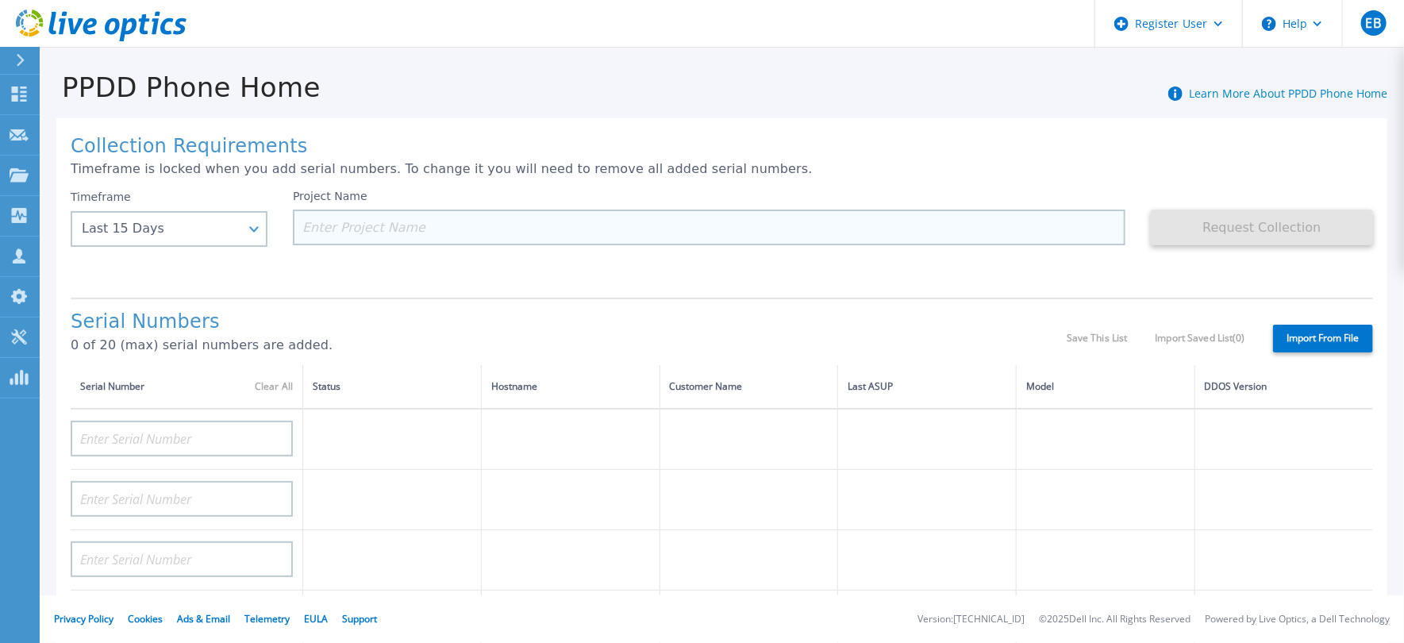
click at [366, 221] on input at bounding box center [709, 227] width 832 height 36
paste input "AUDVKH16LGD1RW"
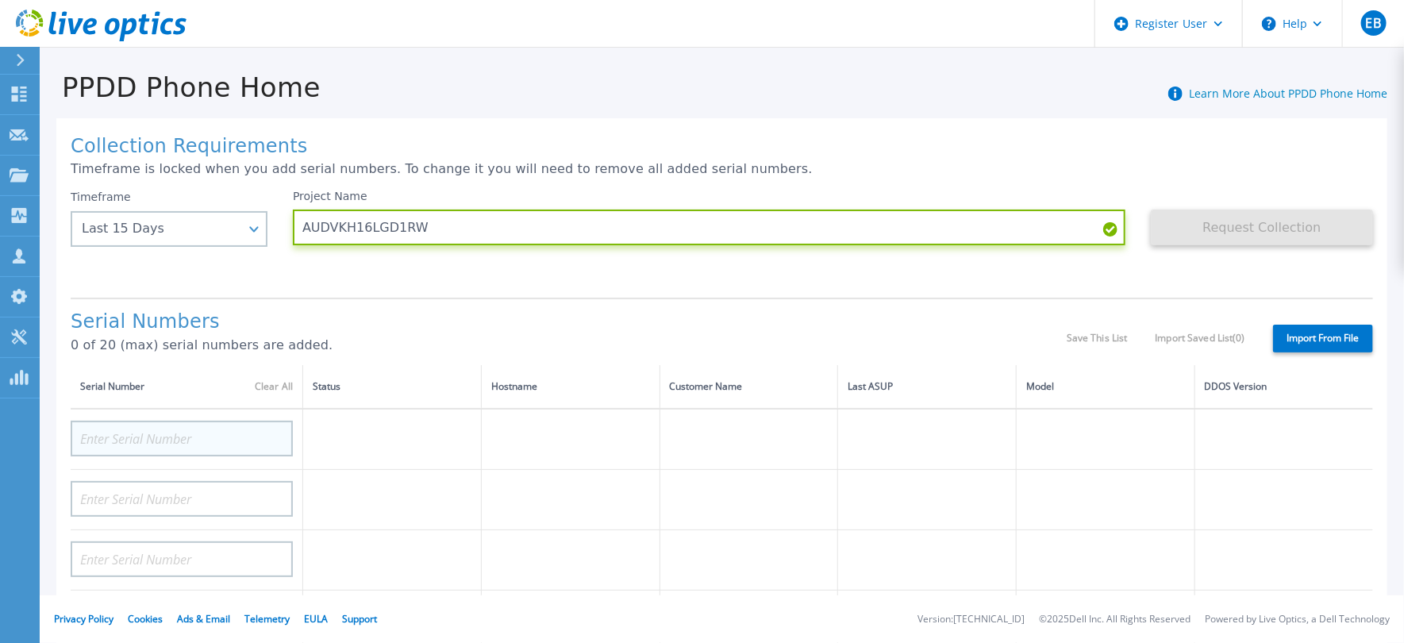
type input "AUDVKH16LGD1RW"
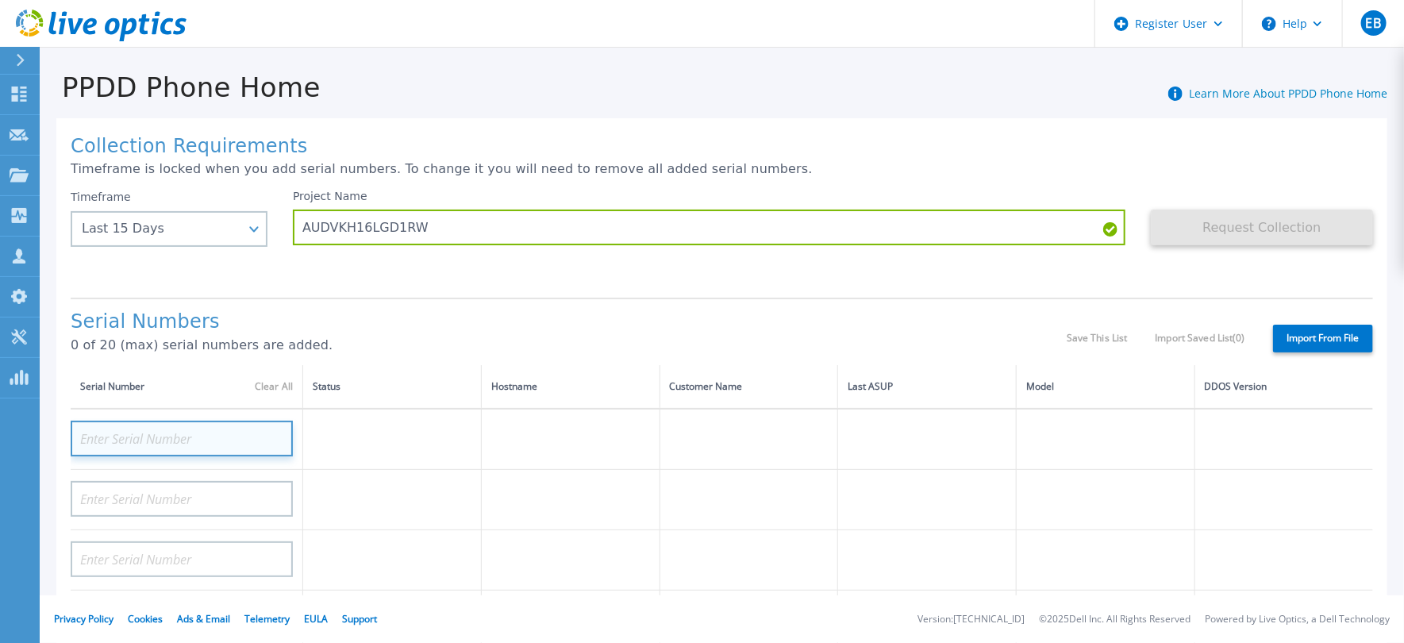
click at [252, 429] on input at bounding box center [182, 439] width 222 height 36
paste input "AUDVKH16LGD1RW"
type input "AUDVKH16LGD1RW"
click at [612, 321] on h1 "Serial Numbers" at bounding box center [569, 322] width 996 height 22
